Goal: Task Accomplishment & Management: Use online tool/utility

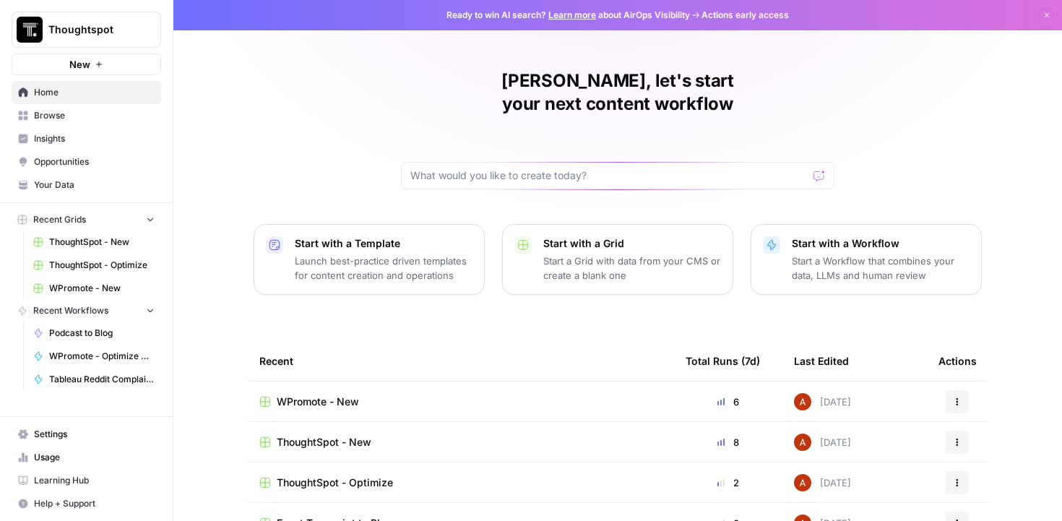
click at [496, 435] on div "ThoughtSpot - New" at bounding box center [460, 442] width 403 height 14
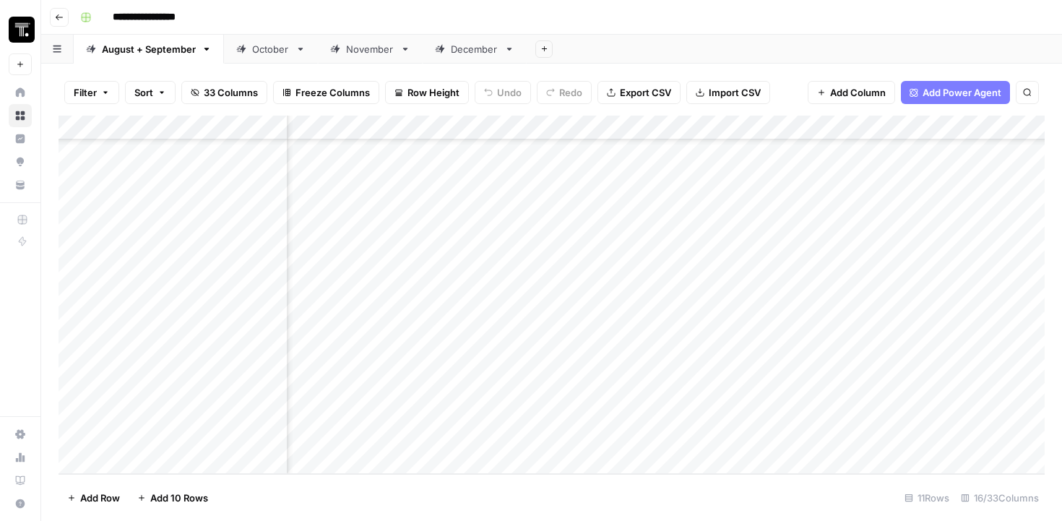
scroll to position [389, 174]
click at [443, 349] on div "Add Column" at bounding box center [552, 295] width 986 height 358
click at [514, 335] on div "Add Column" at bounding box center [552, 295] width 986 height 358
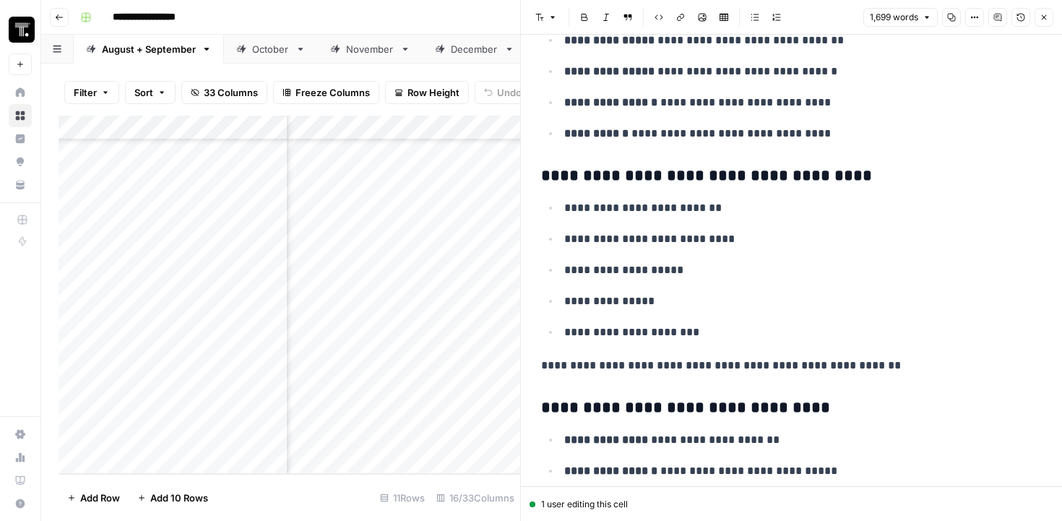
scroll to position [5040, 0]
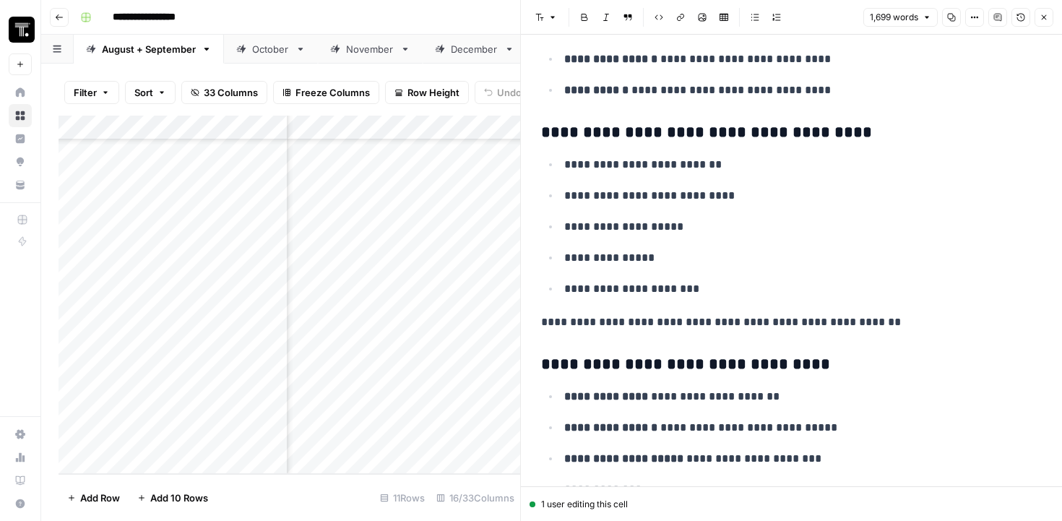
click at [1046, 14] on icon "button" at bounding box center [1043, 17] width 9 height 9
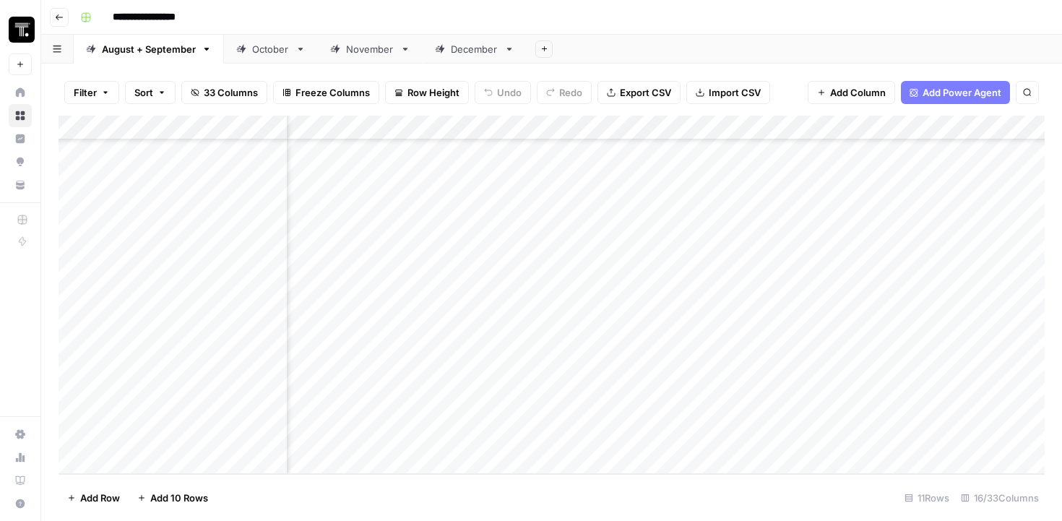
scroll to position [389, 804]
click at [595, 338] on div "Add Column" at bounding box center [552, 295] width 986 height 358
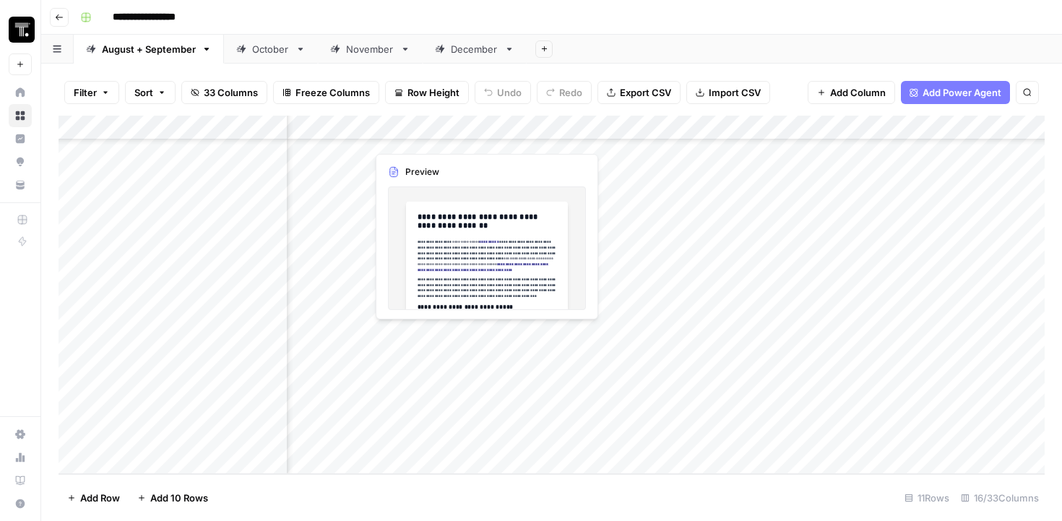
scroll to position [389, 1157]
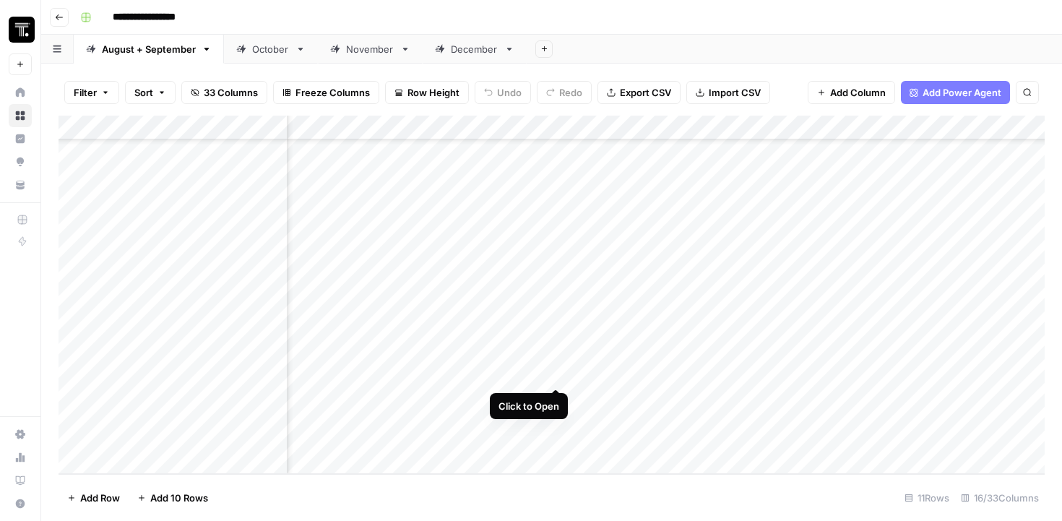
click at [556, 335] on div "Add Column" at bounding box center [552, 295] width 986 height 358
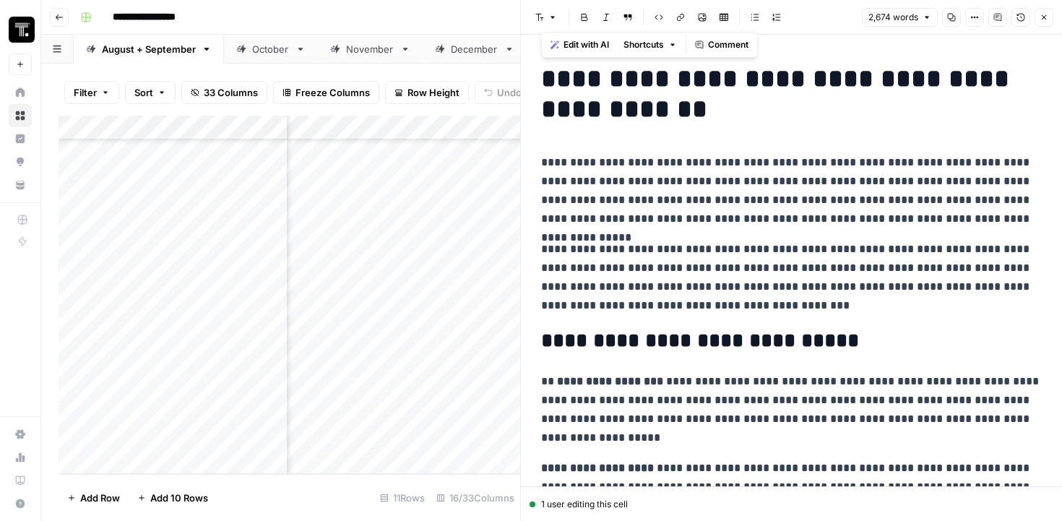
copy div "**********"
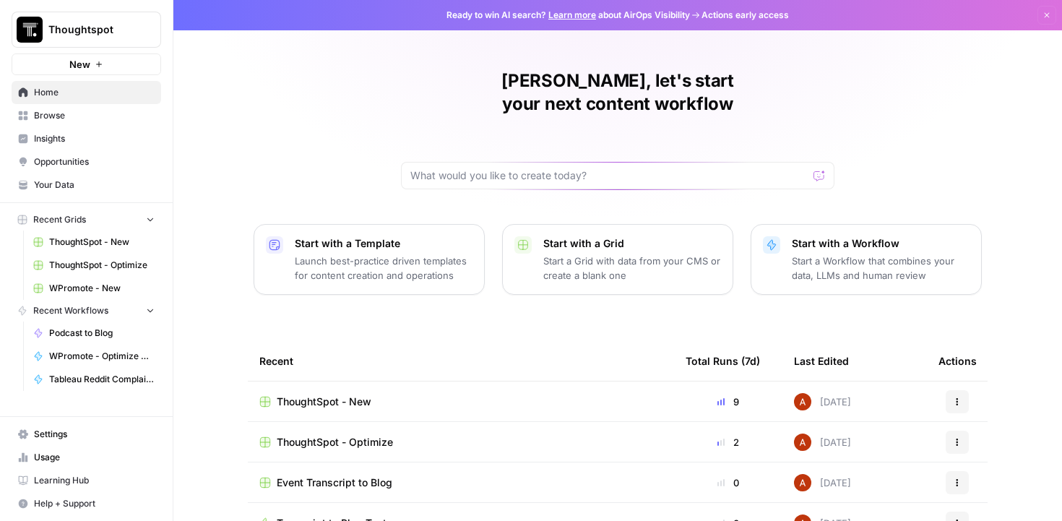
click at [112, 282] on span "WPromote - New" at bounding box center [101, 288] width 105 height 13
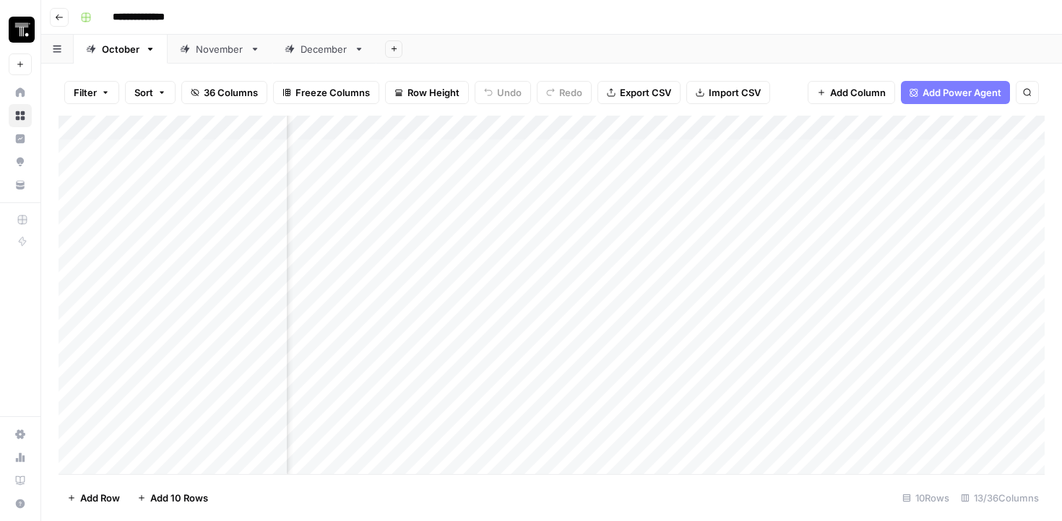
scroll to position [0, 1086]
click at [625, 152] on div "Add Column" at bounding box center [552, 295] width 986 height 358
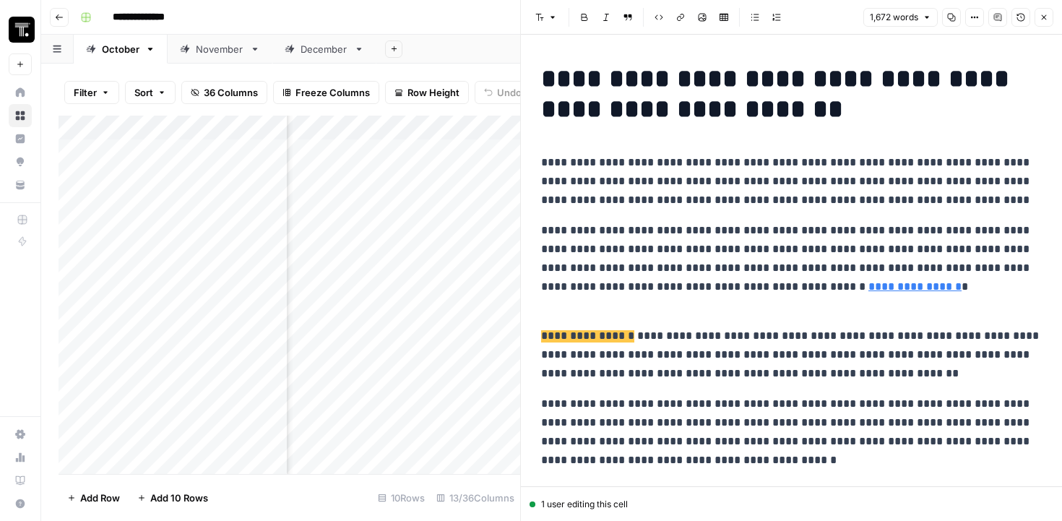
click at [582, 332] on span "**********" at bounding box center [587, 336] width 93 height 12
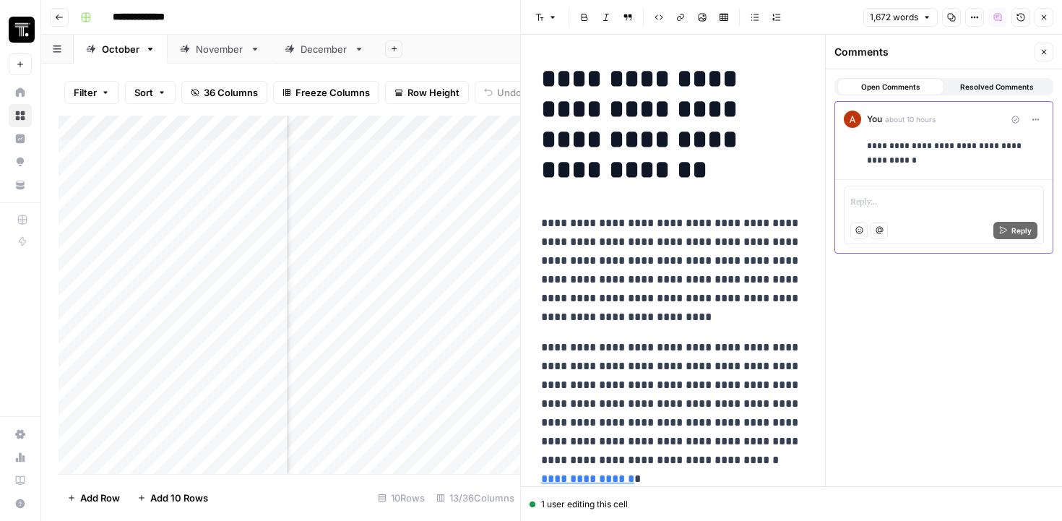
click at [1038, 57] on button "Close" at bounding box center [1043, 52] width 19 height 19
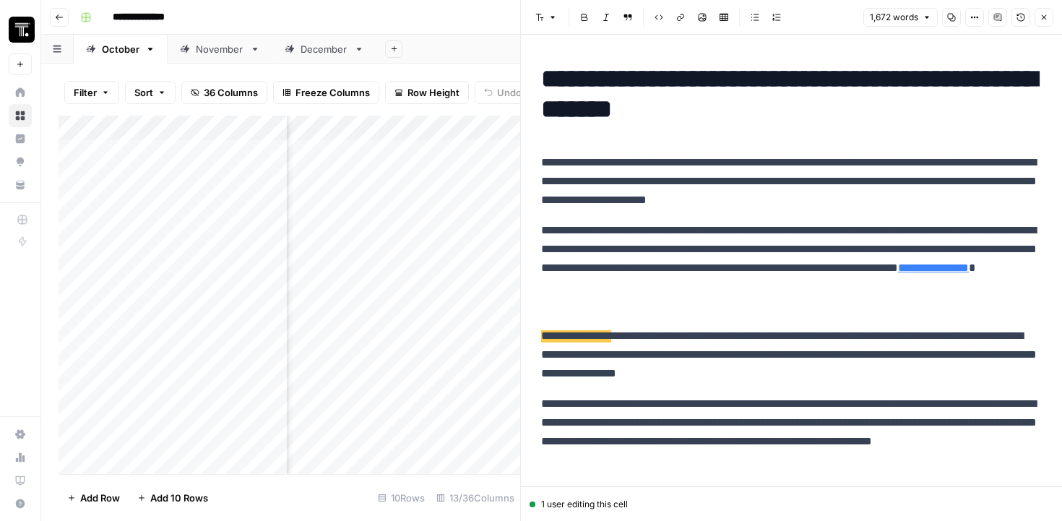
click at [1018, 17] on icon "button" at bounding box center [1020, 17] width 9 height 9
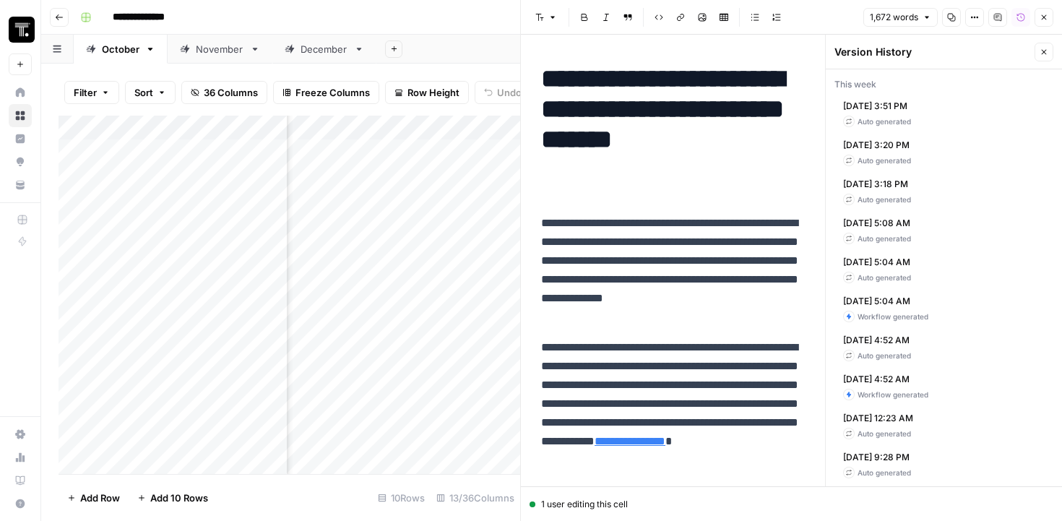
click at [906, 129] on div "Oct 13, 2025 3:51 PM Auto generated" at bounding box center [943, 113] width 219 height 39
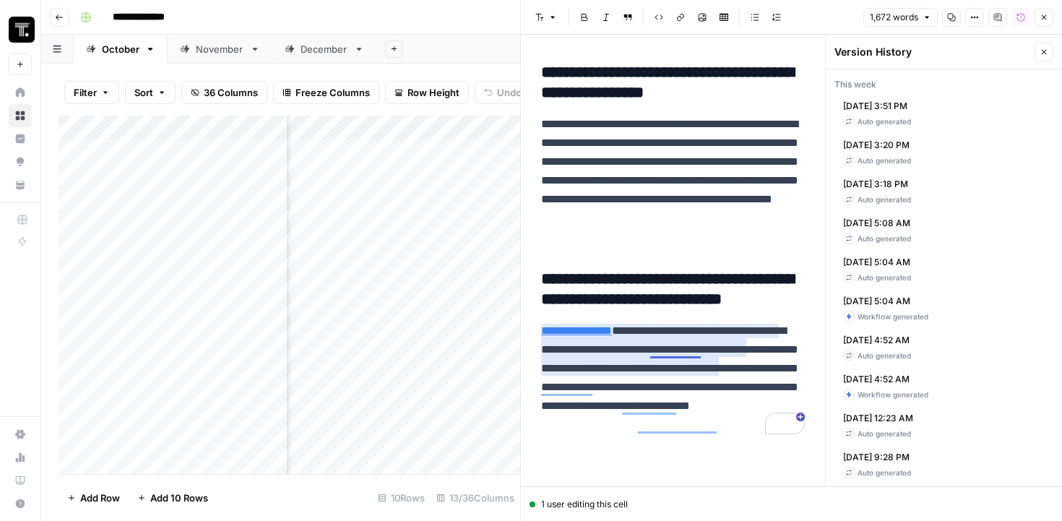
click at [651, 355] on p "**********" at bounding box center [673, 377] width 264 height 113
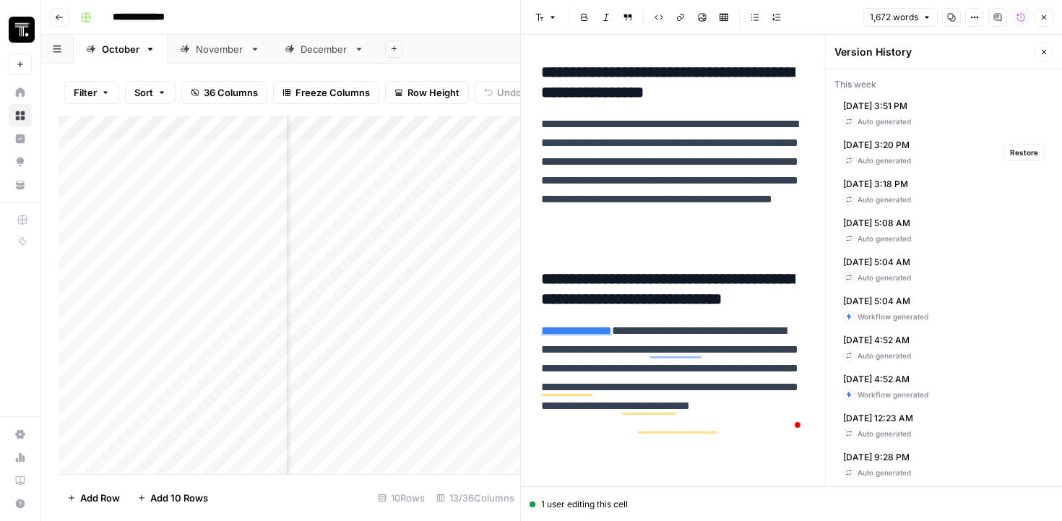
click at [894, 159] on div "Auto generated" at bounding box center [877, 161] width 68 height 12
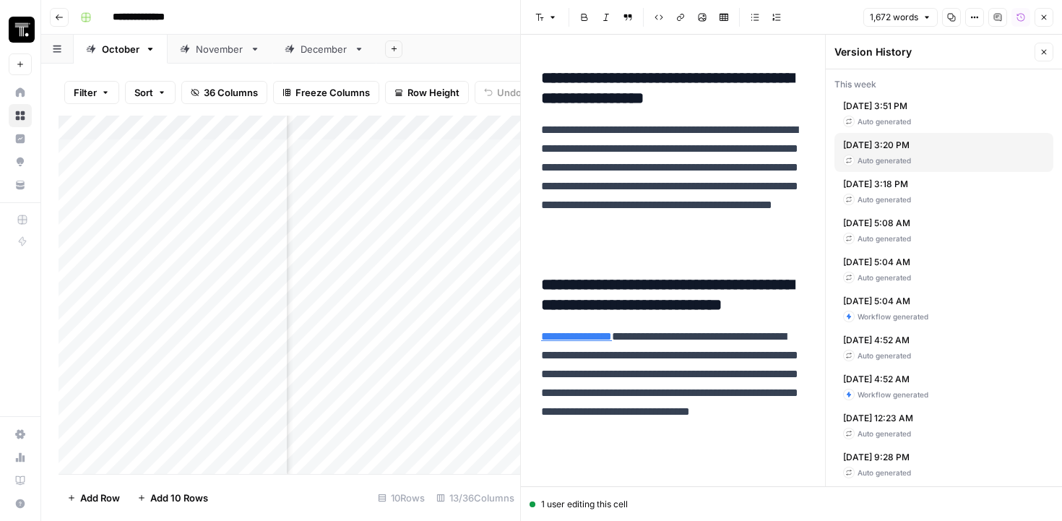
click at [1041, 22] on button "Close" at bounding box center [1043, 17] width 19 height 19
